Goal: Check status: Check status

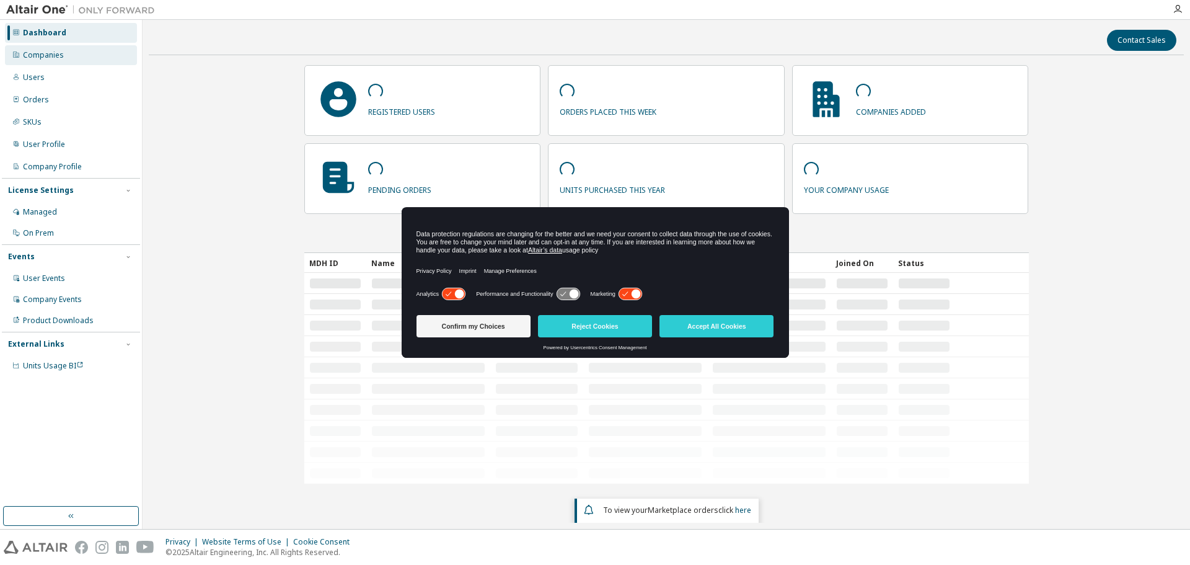
click at [52, 59] on div "Companies" at bounding box center [43, 55] width 41 height 10
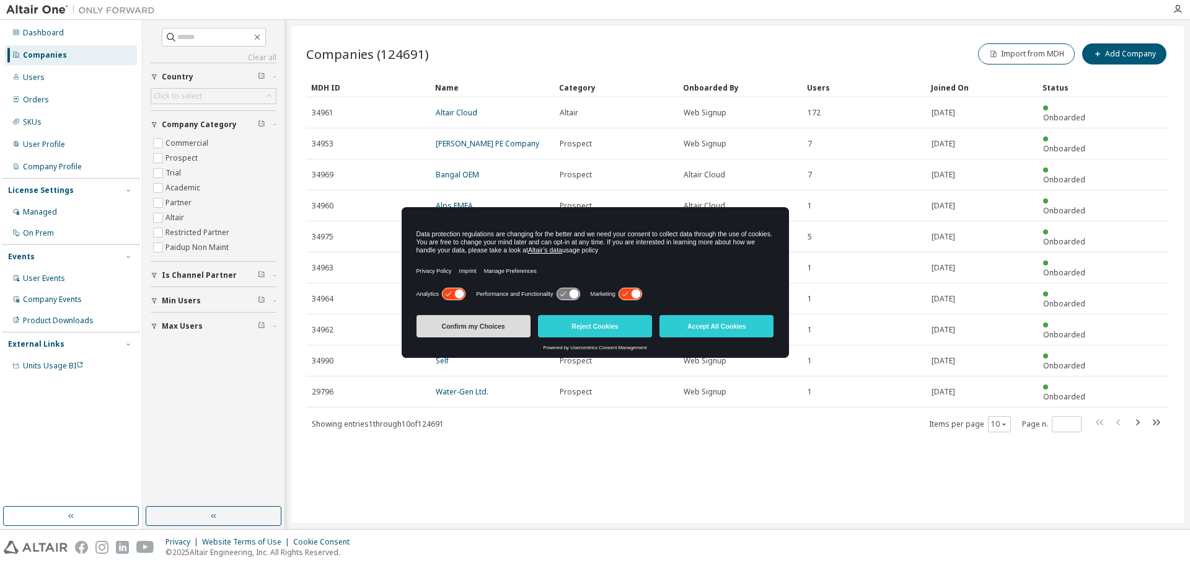
click at [473, 324] on button "Confirm my Choices" at bounding box center [473, 326] width 114 height 22
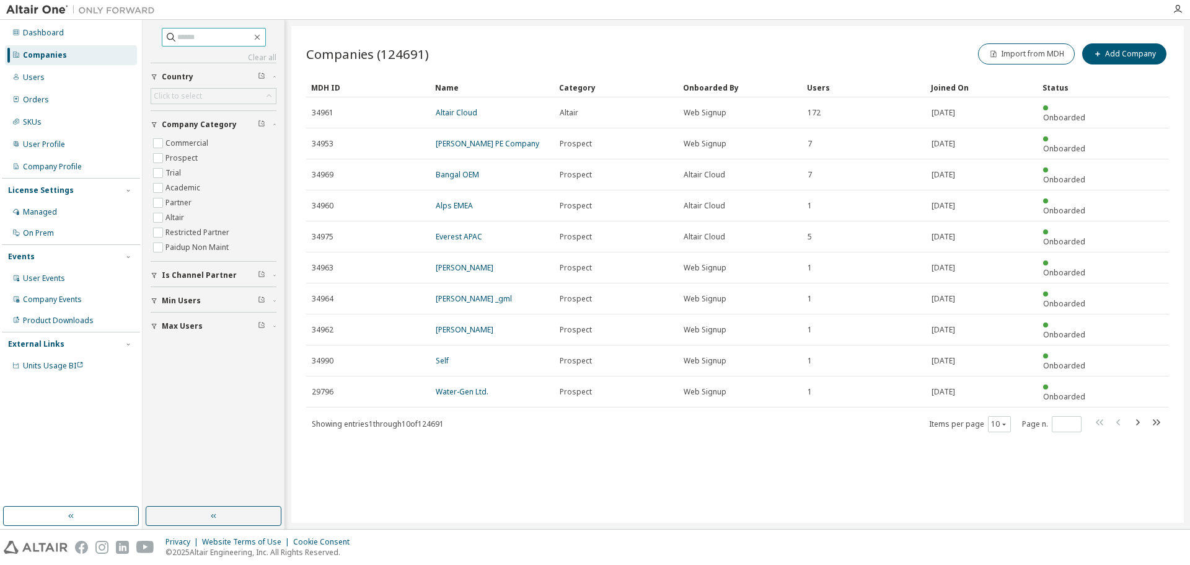
click at [197, 37] on input "text" at bounding box center [214, 37] width 74 height 12
type input "**********"
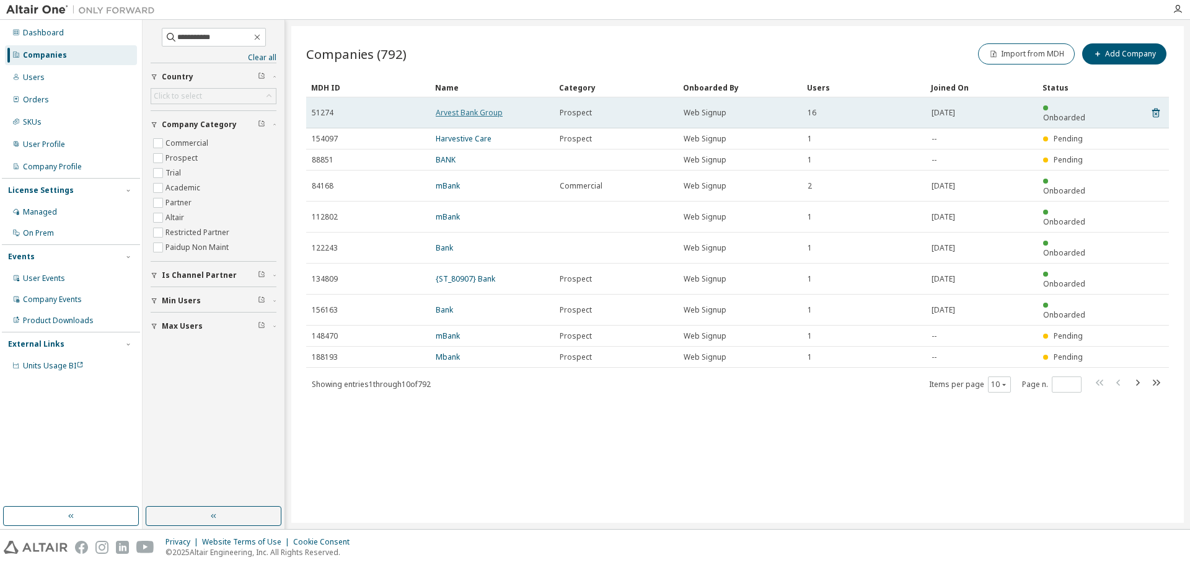
click at [470, 107] on link "Arvest Bank Group" at bounding box center [469, 112] width 67 height 11
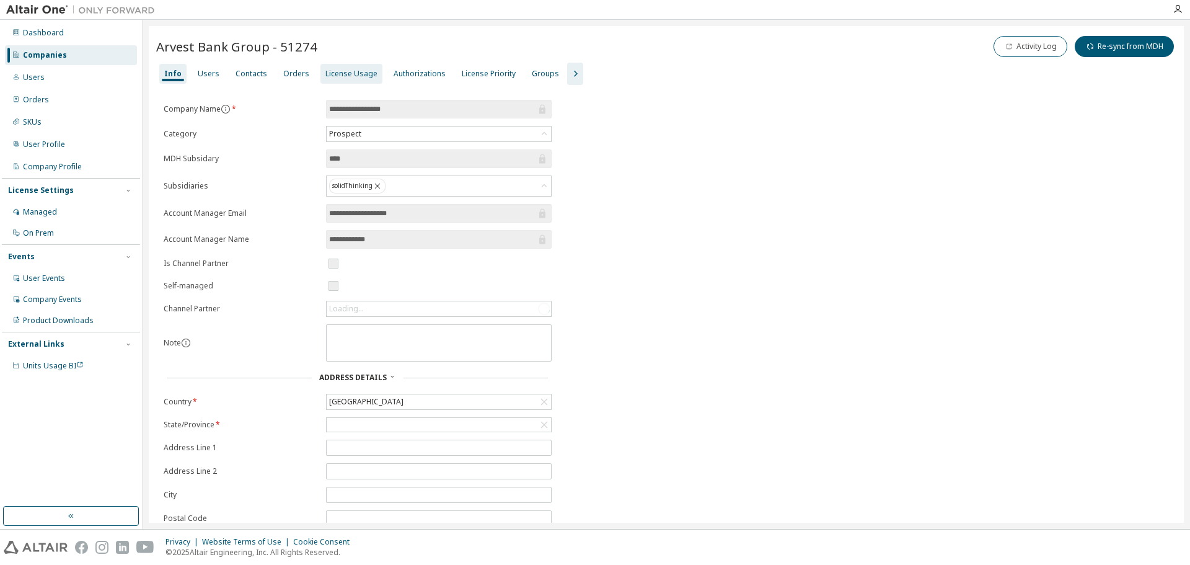
click at [342, 73] on div "License Usage" at bounding box center [351, 74] width 52 height 10
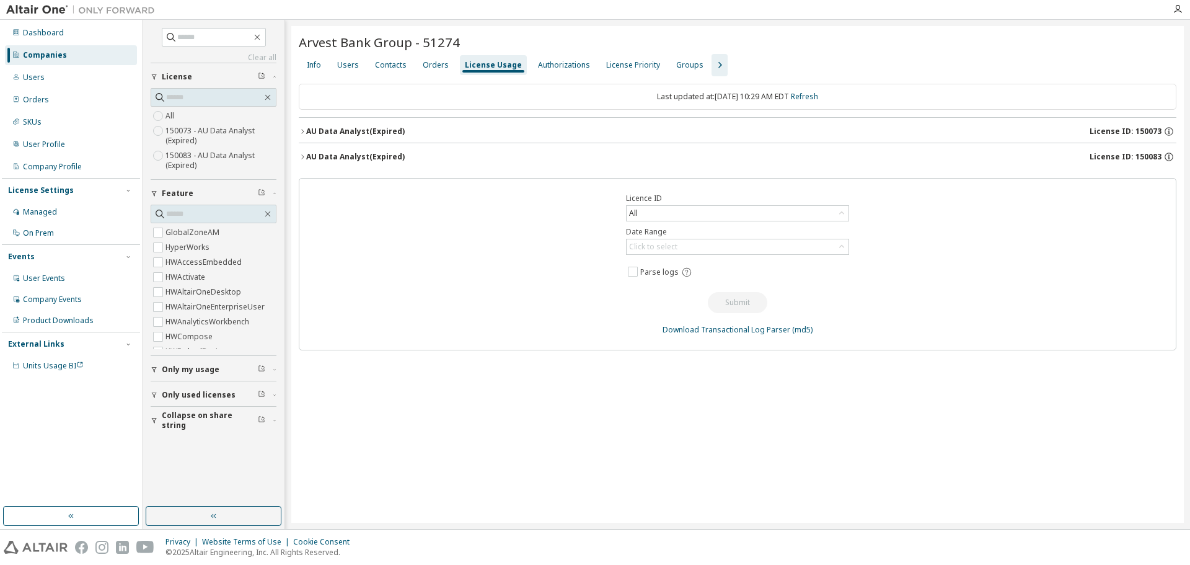
click at [302, 129] on icon "button" at bounding box center [302, 131] width 7 height 7
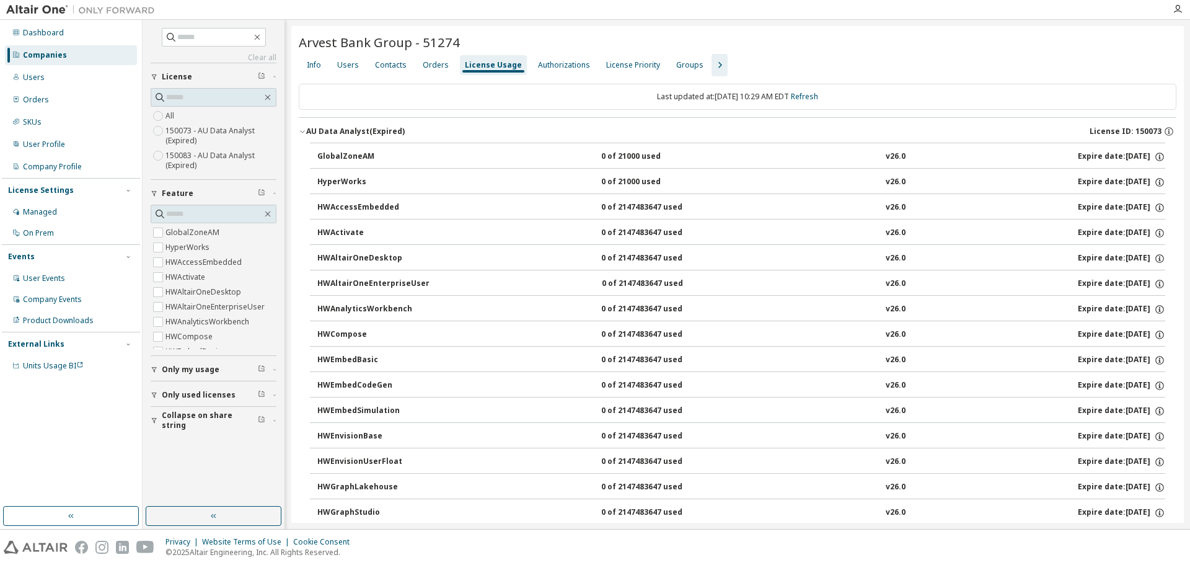
click at [302, 130] on icon "button" at bounding box center [302, 131] width 7 height 7
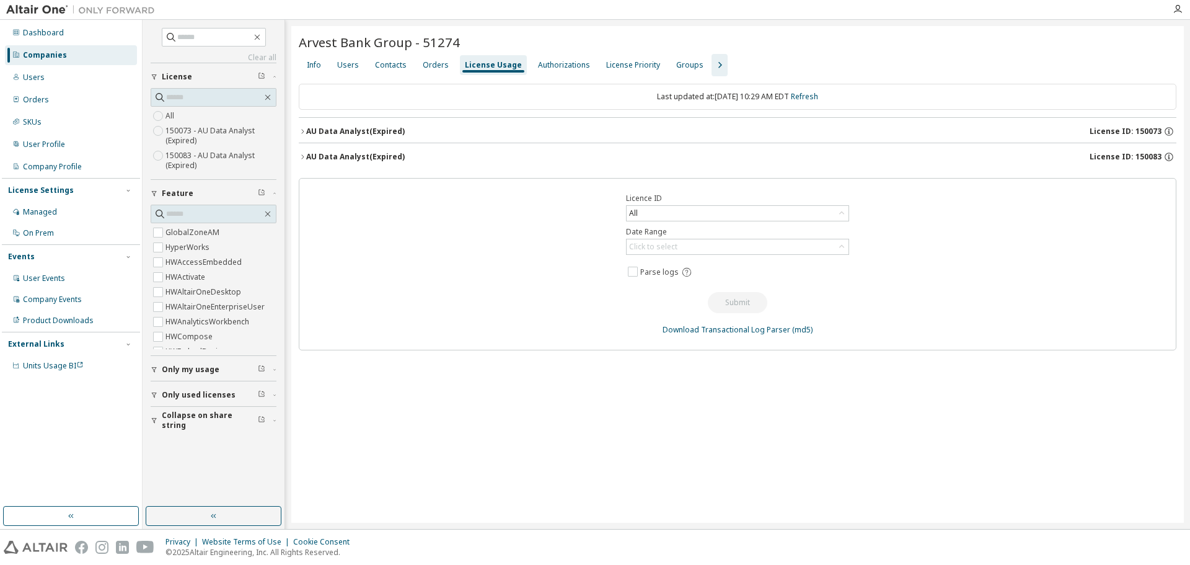
click at [302, 157] on icon "button" at bounding box center [302, 156] width 7 height 7
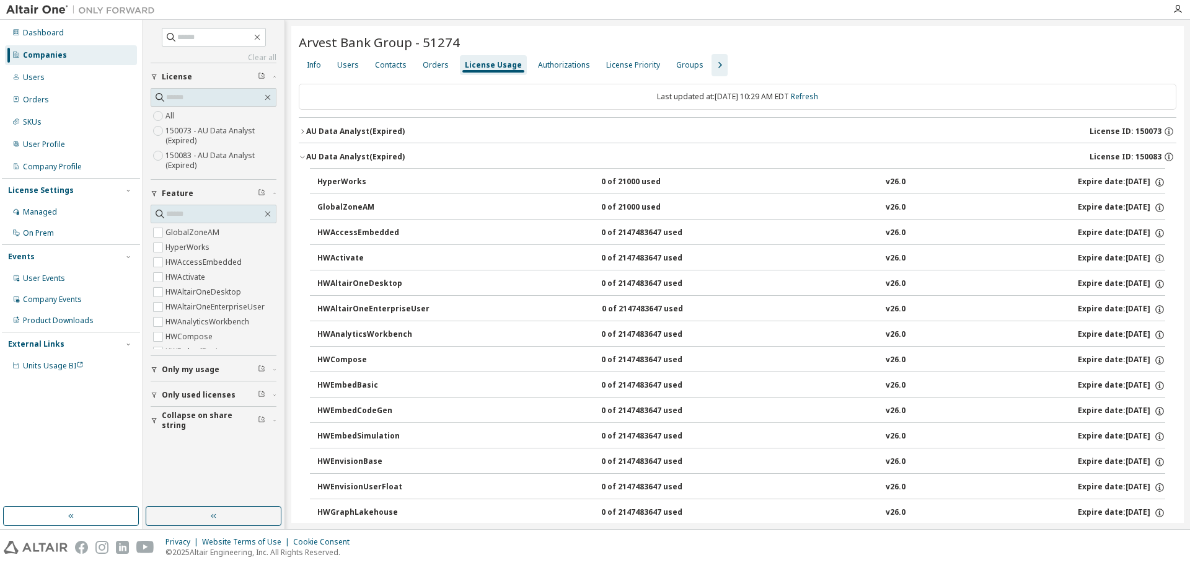
click at [301, 129] on icon "button" at bounding box center [302, 131] width 7 height 7
